Goal: Information Seeking & Learning: Find contact information

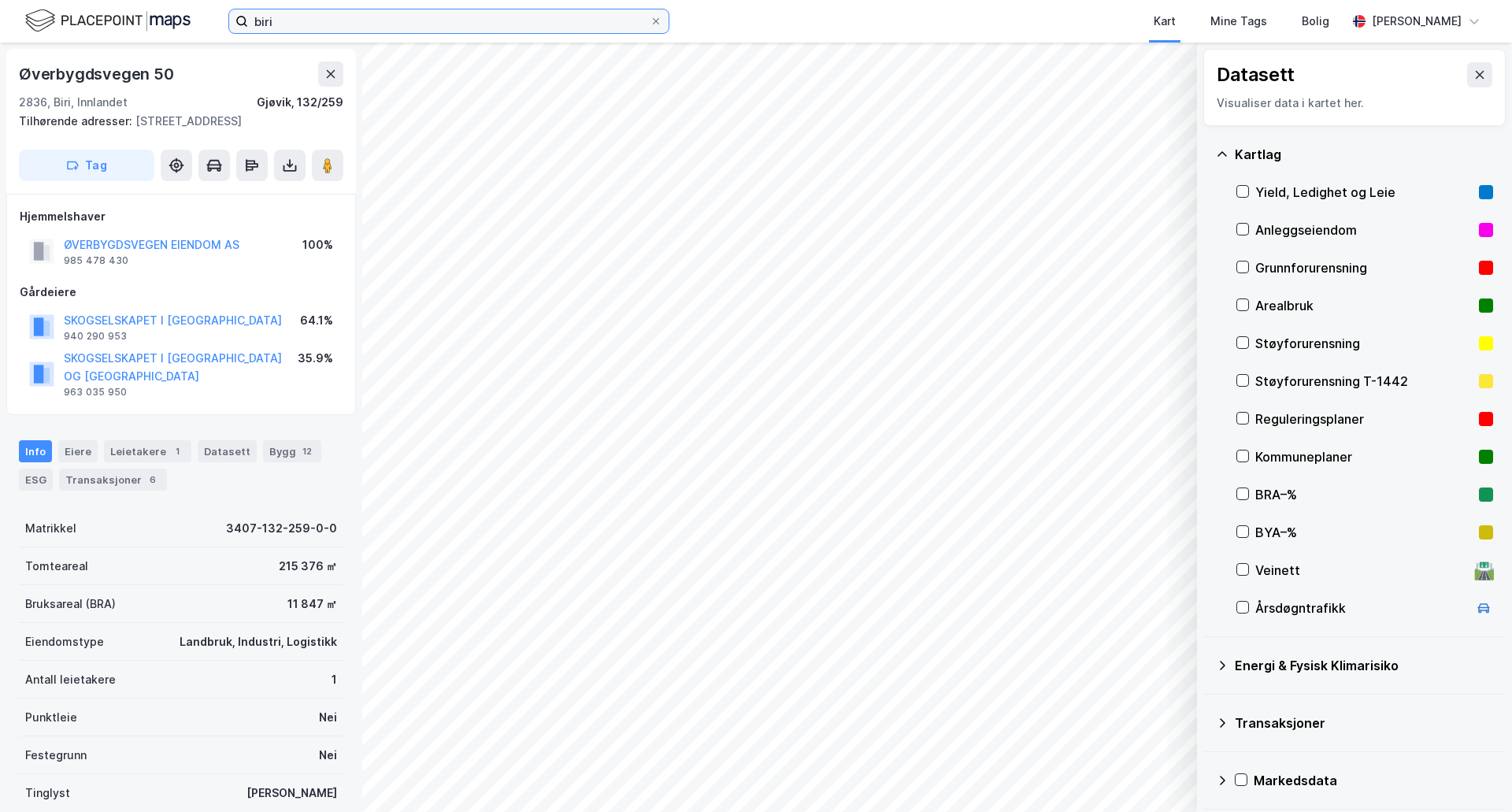
click at [363, 25] on input "biri" at bounding box center [449, 22] width 402 height 24
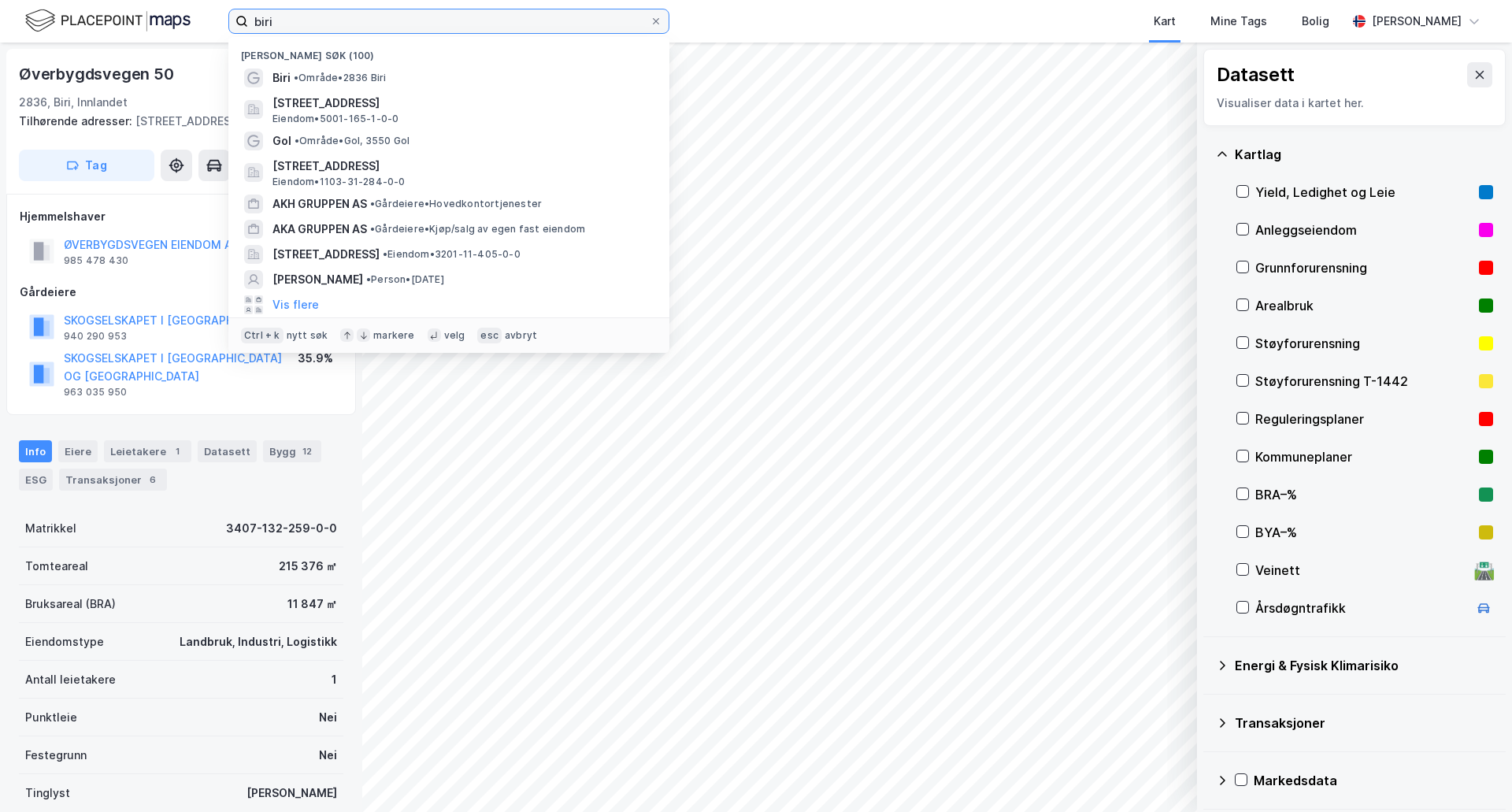
click at [363, 25] on input "biri" at bounding box center [449, 22] width 402 height 24
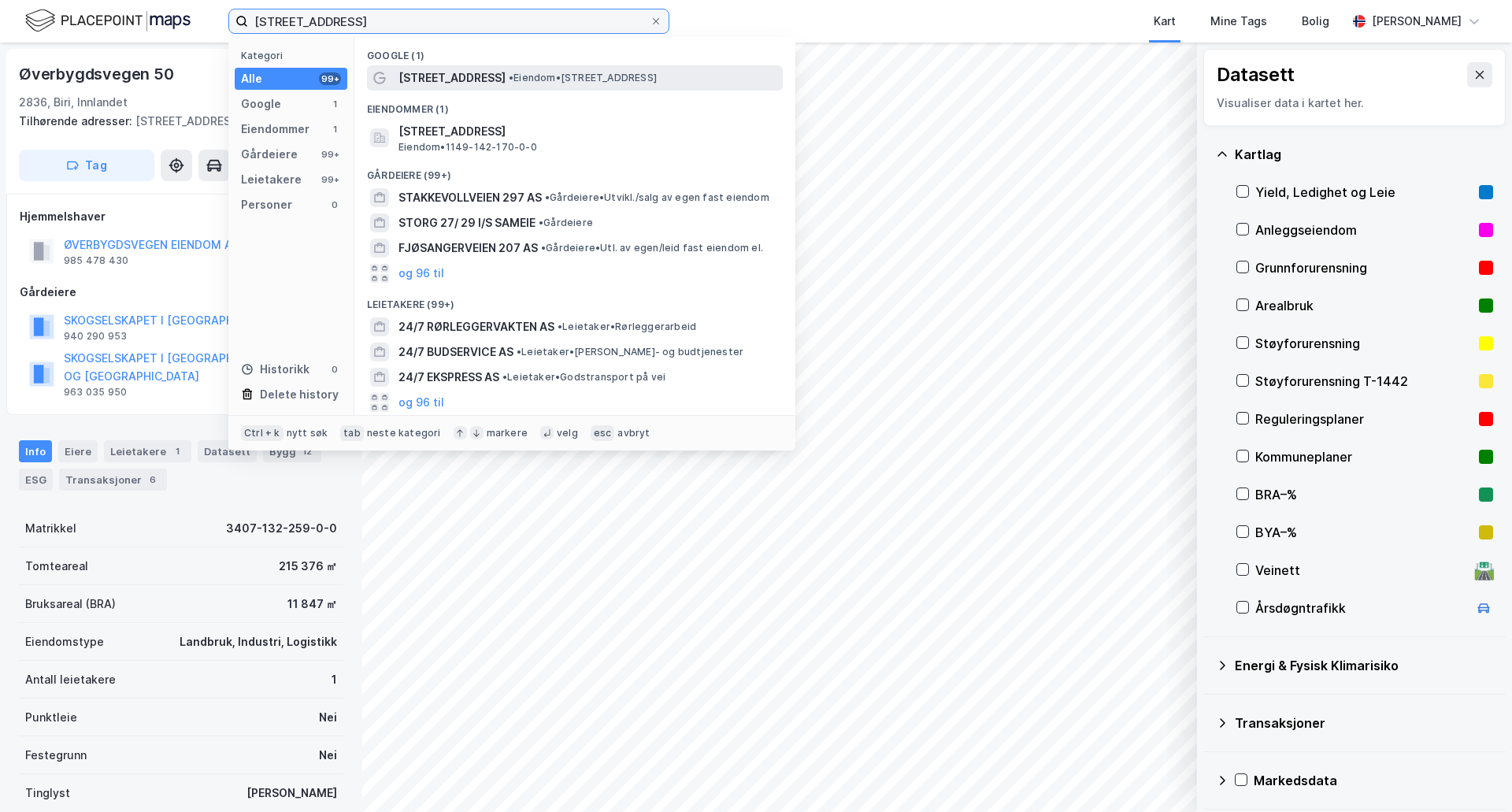
type input "[STREET_ADDRESS]"
click at [523, 78] on span "• Eiendom • [STREET_ADDRESS]" at bounding box center [583, 78] width 148 height 13
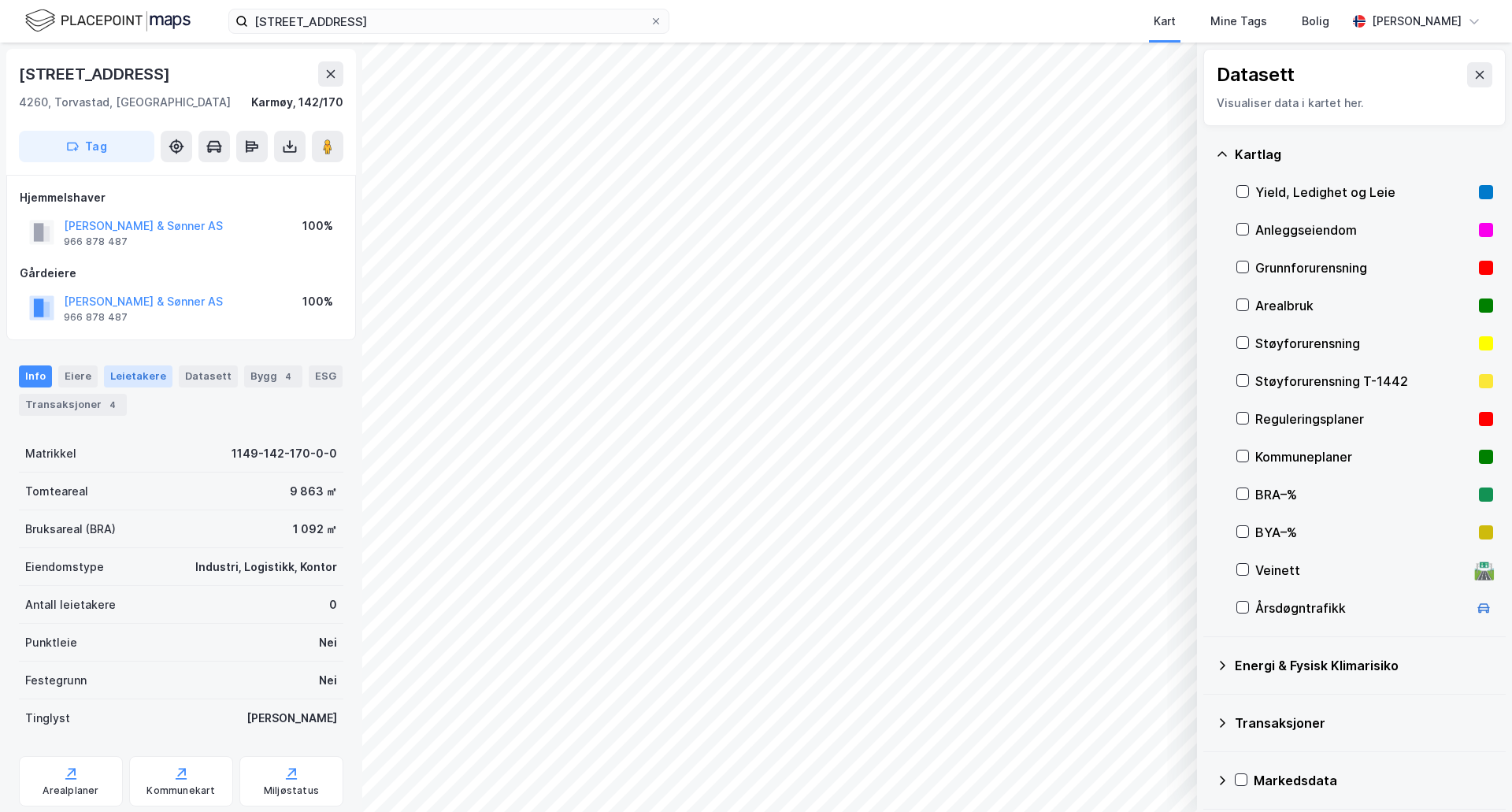
click at [135, 377] on div "Leietakere" at bounding box center [138, 377] width 69 height 22
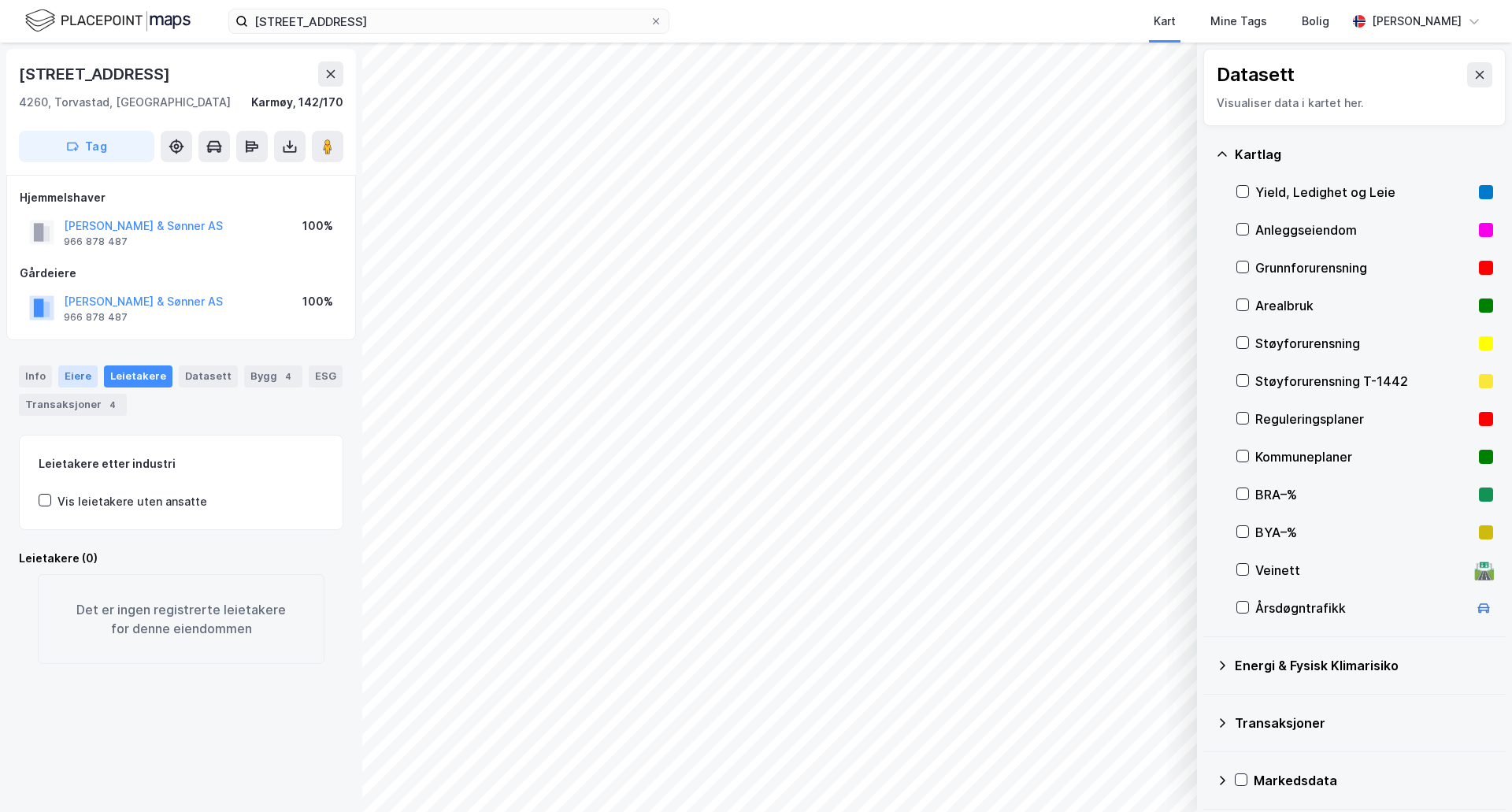
click at [86, 372] on div "Eiere" at bounding box center [78, 377] width 39 height 22
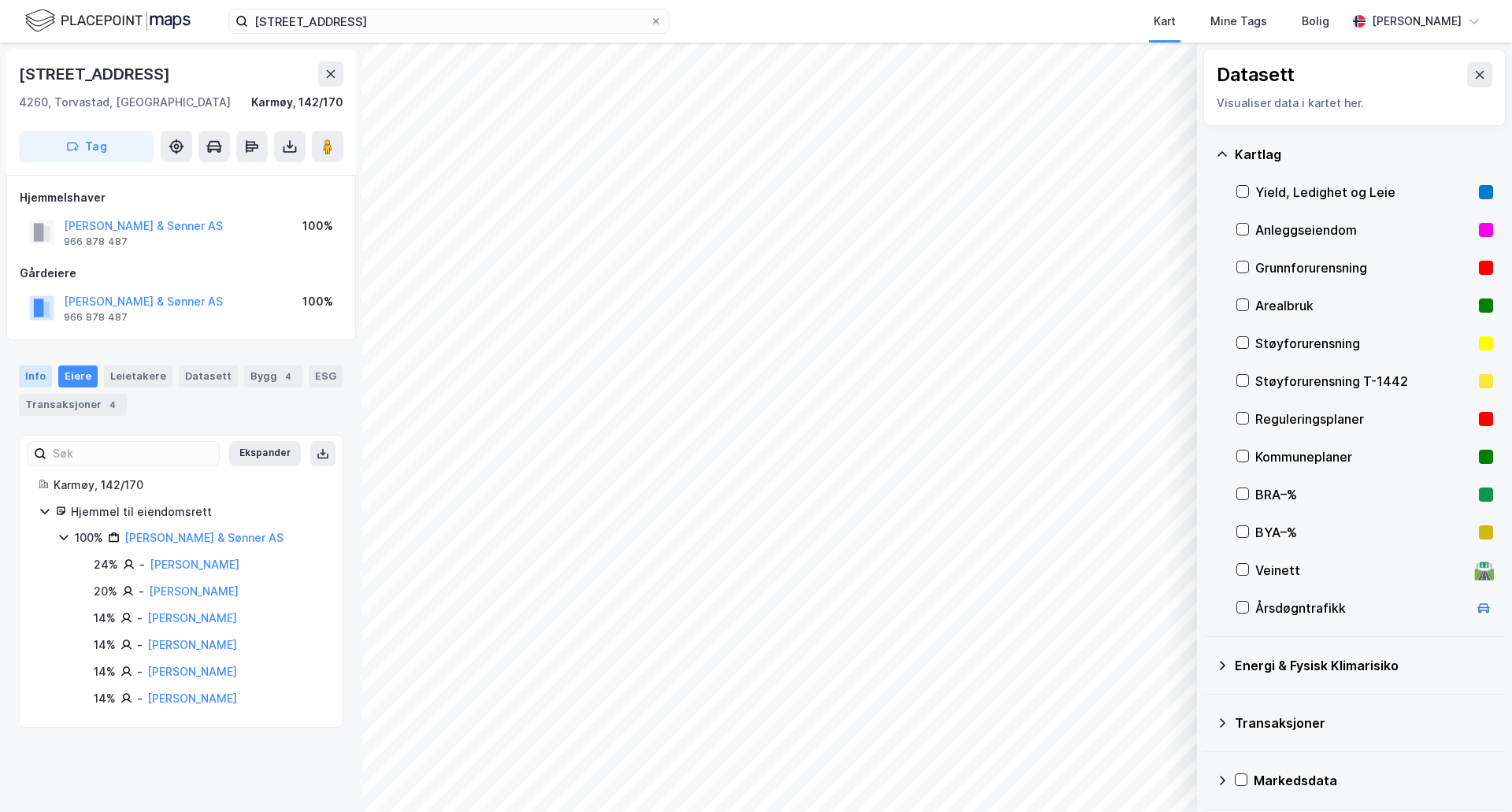
click at [37, 376] on div "Info" at bounding box center [35, 377] width 33 height 22
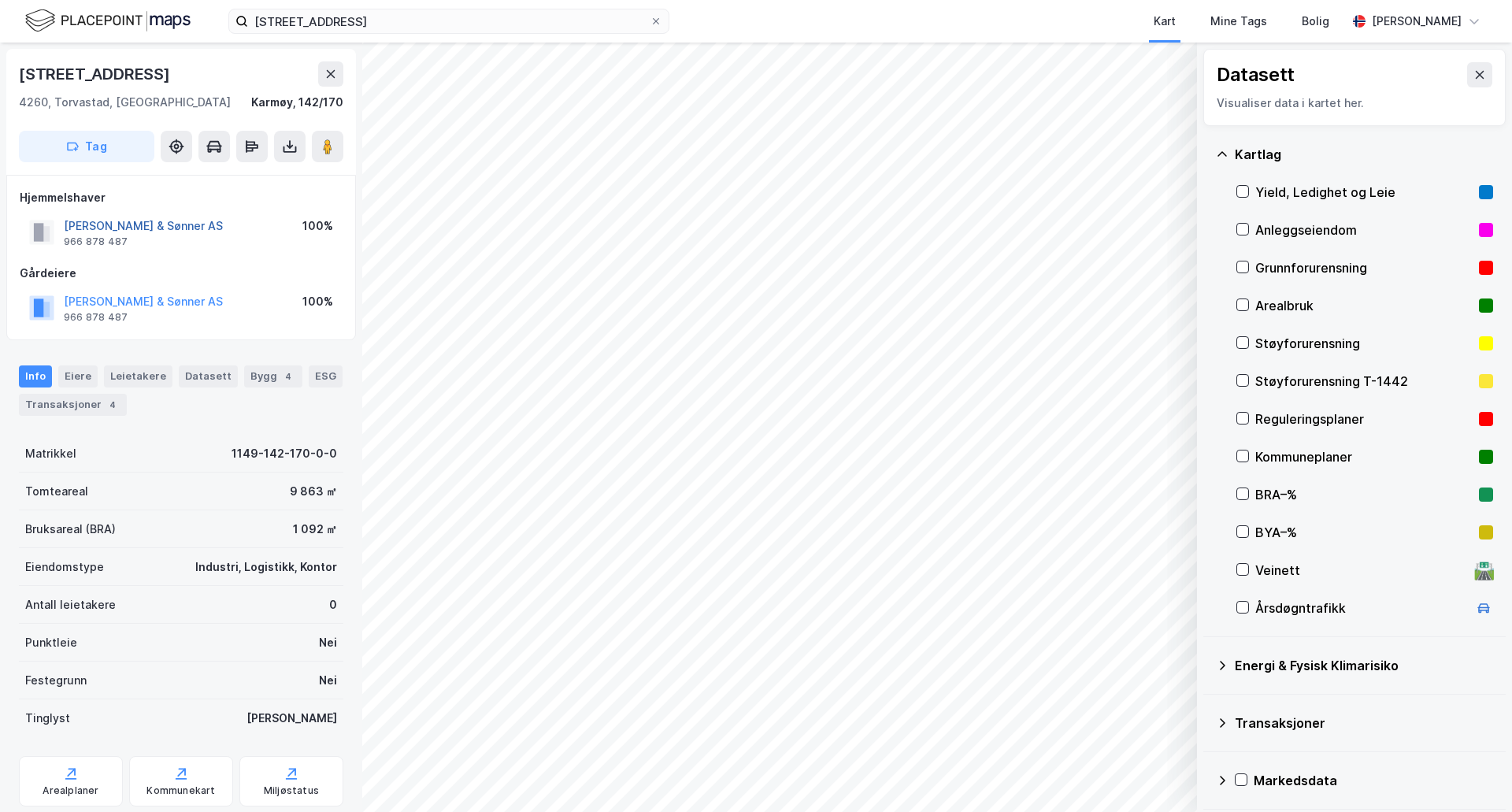
click at [0, 0] on button "[PERSON_NAME] & Sønner AS" at bounding box center [0, 0] width 0 height 0
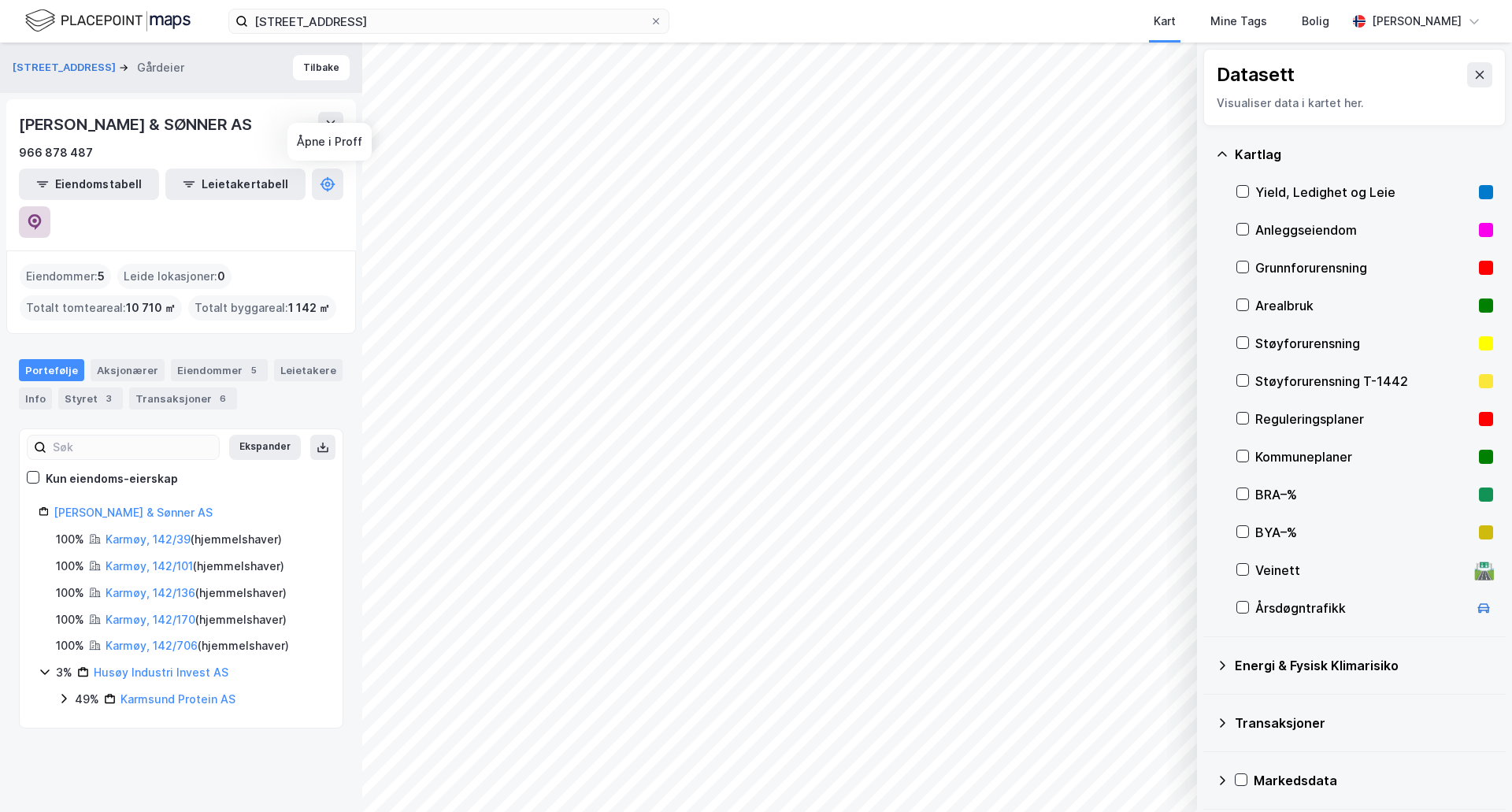
click at [42, 215] on icon at bounding box center [34, 223] width 16 height 16
drag, startPoint x: 302, startPoint y: 124, endPoint x: 12, endPoint y: 118, distance: 290.1
click at [12, 118] on div "[PERSON_NAME] & SØNNER AS 966 878 487 Eiendomstabell Leietakertabell" at bounding box center [181, 175] width 350 height 151
copy div "[PERSON_NAME] & SØNNER AS"
